Goal: Download file/media

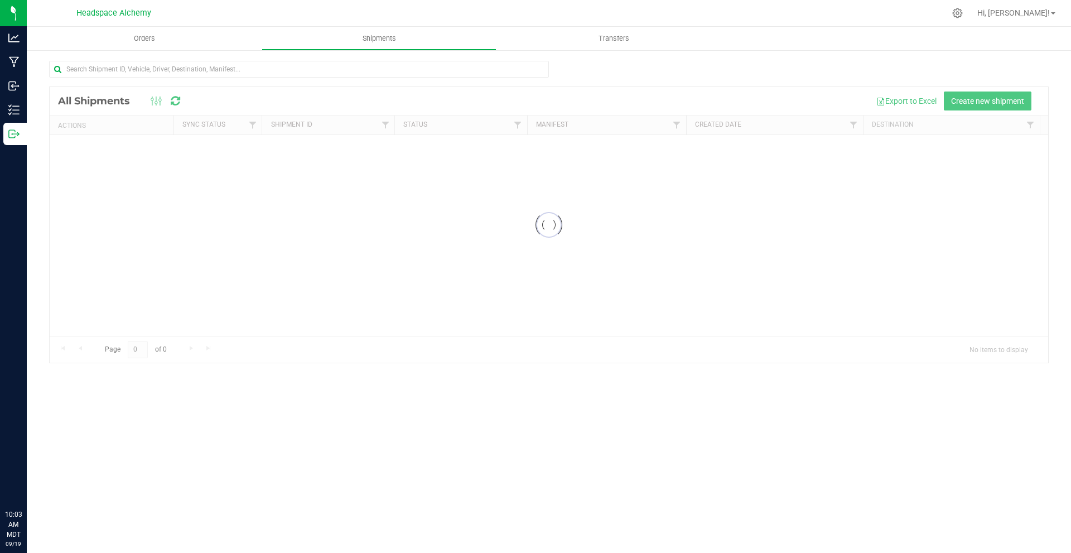
click at [508, 145] on div at bounding box center [549, 225] width 999 height 276
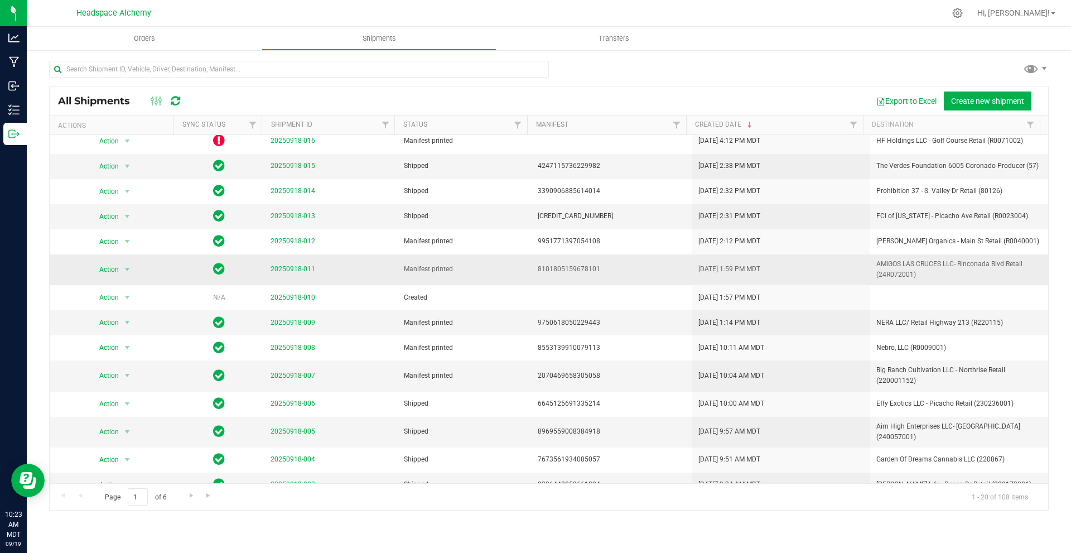
scroll to position [177, 0]
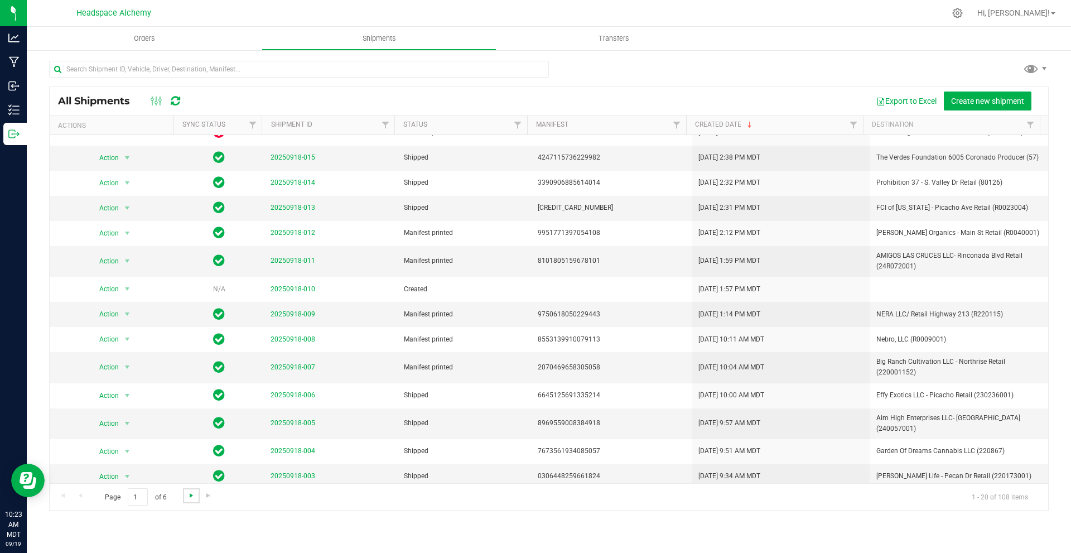
click at [188, 494] on span "Go to the next page" at bounding box center [191, 495] width 9 height 9
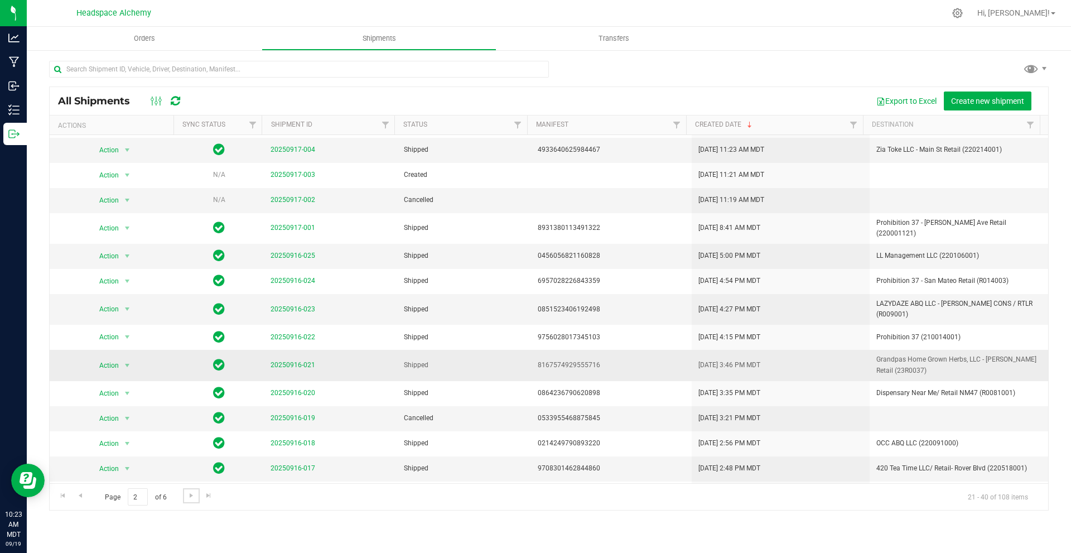
scroll to position [165, 0]
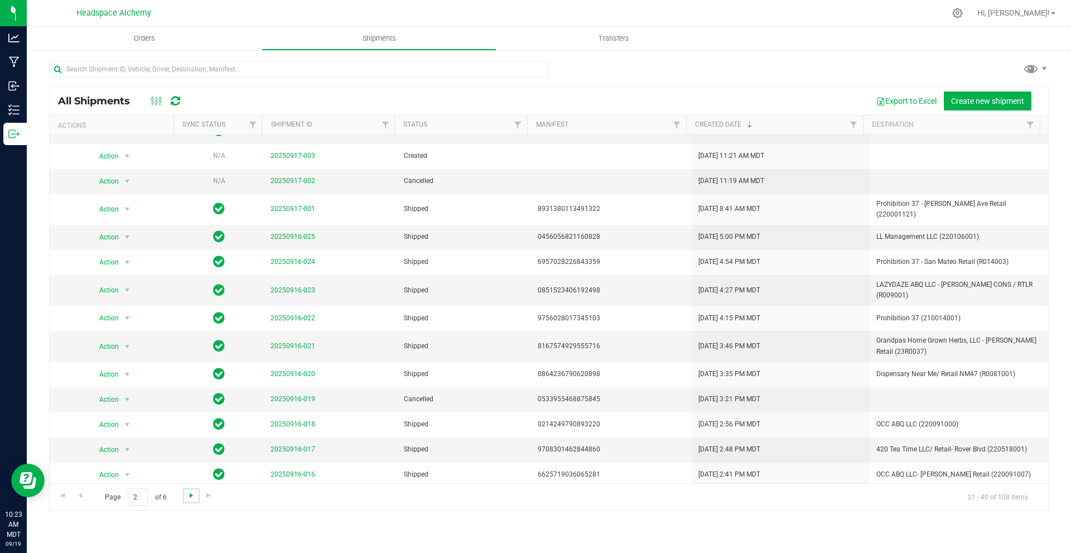
click at [190, 494] on span "Go to the next page" at bounding box center [191, 495] width 9 height 9
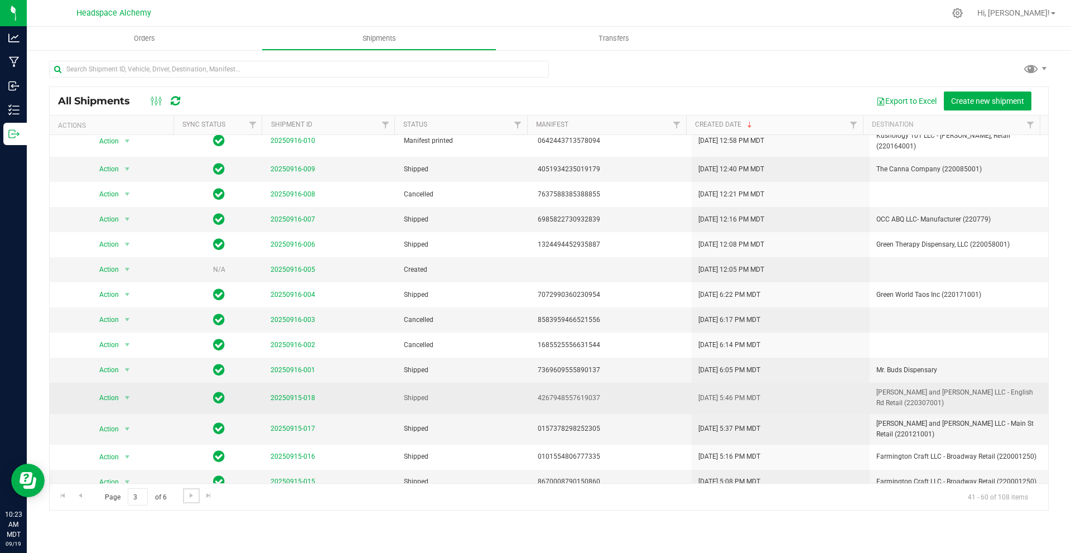
scroll to position [177, 0]
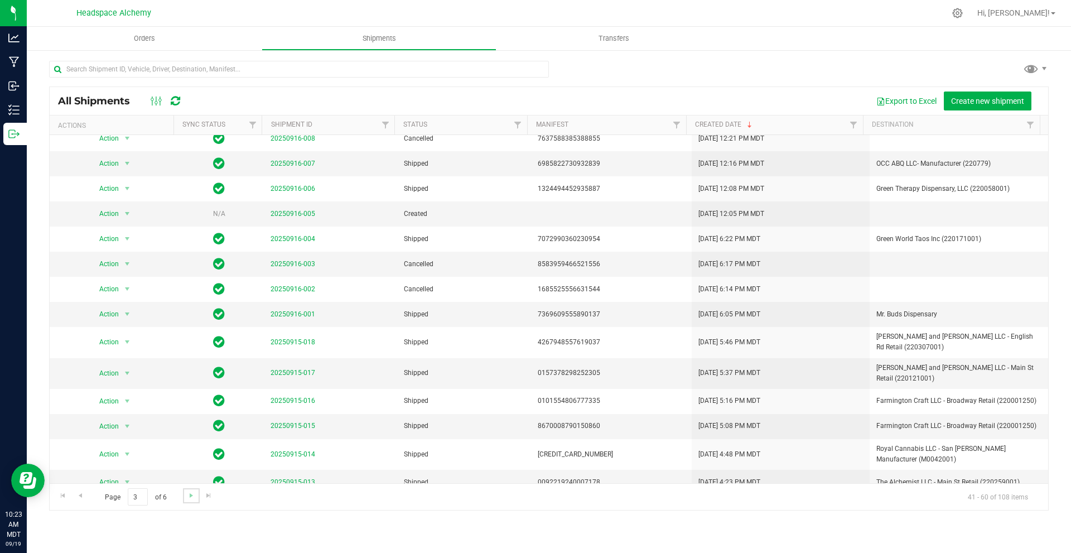
click at [190, 501] on link "Go to the next page" at bounding box center [191, 495] width 16 height 15
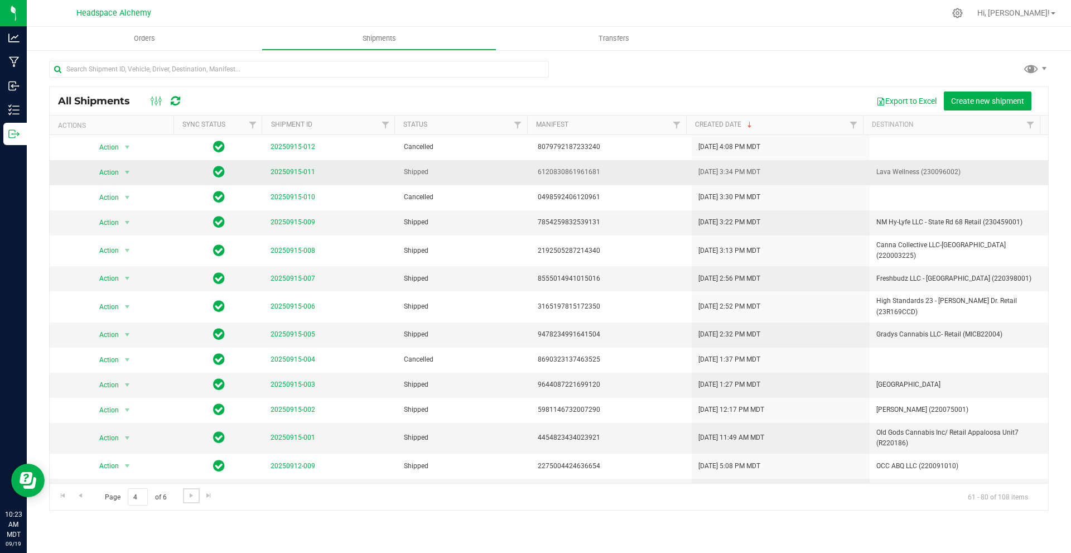
scroll to position [56, 0]
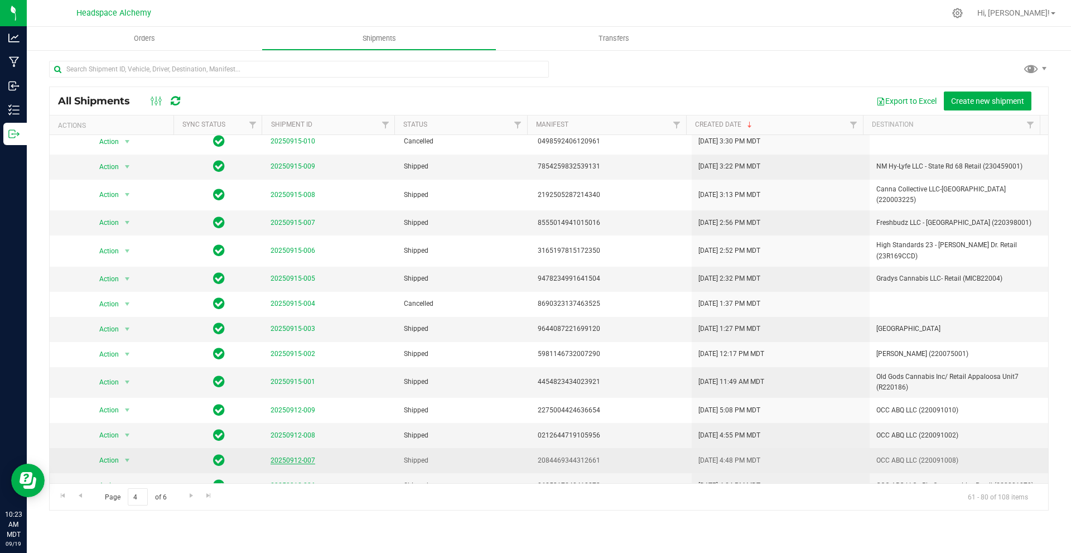
click at [285, 456] on link "20250912-007" at bounding box center [293, 460] width 45 height 8
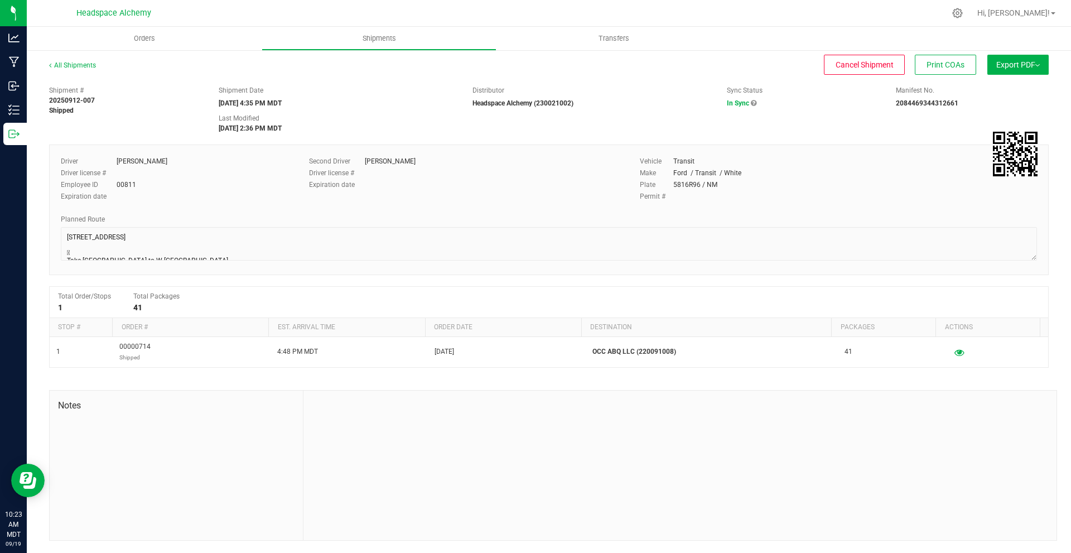
click at [1032, 66] on span "Export PDF" at bounding box center [1019, 64] width 44 height 9
click at [1022, 85] on span "Manifest by Package ID" at bounding box center [1001, 89] width 71 height 8
